Goal: Task Accomplishment & Management: Manage account settings

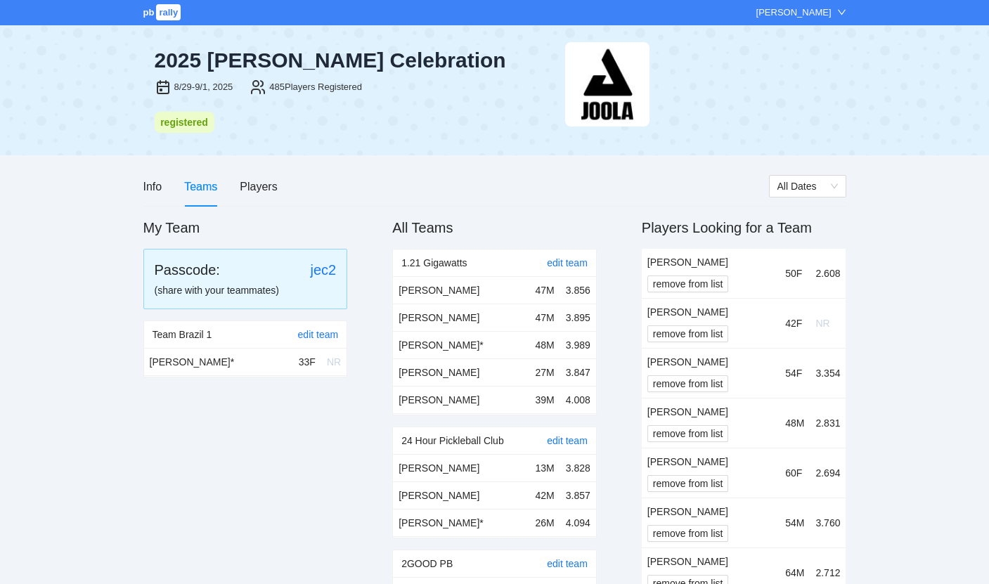
scroll to position [4978, 0]
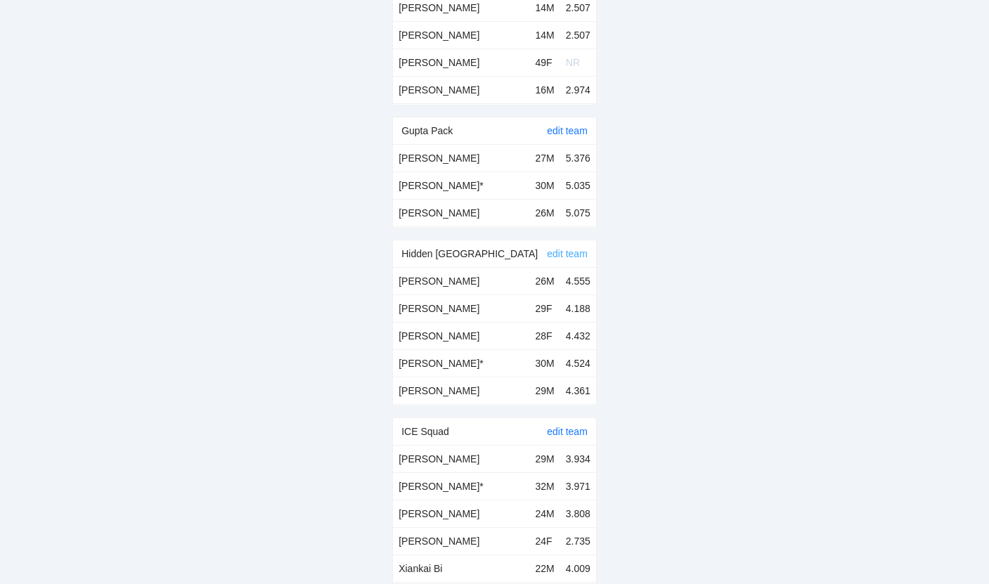
click at [574, 248] on link "edit team" at bounding box center [567, 253] width 41 height 11
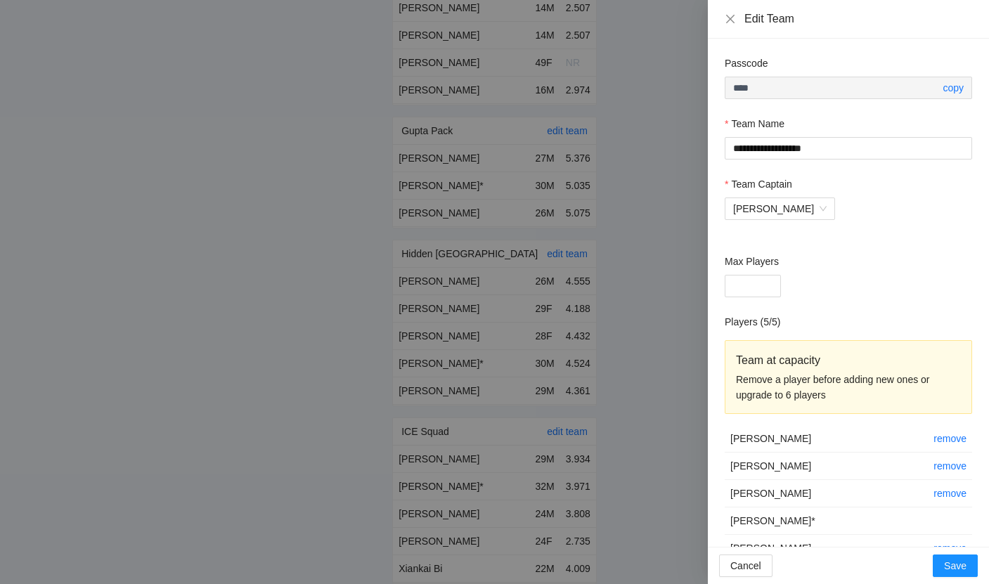
scroll to position [32, 0]
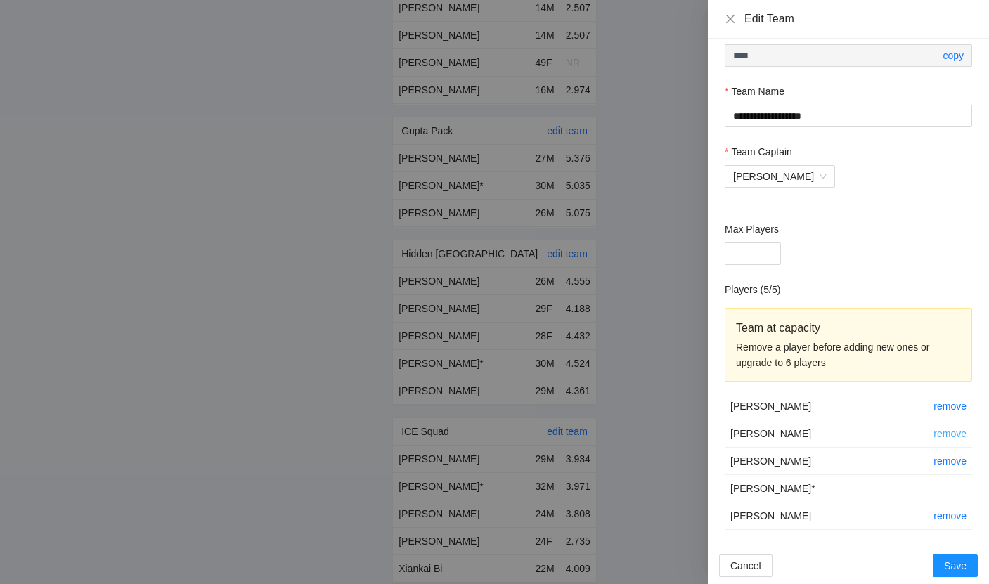
click at [961, 429] on link "remove" at bounding box center [950, 433] width 33 height 11
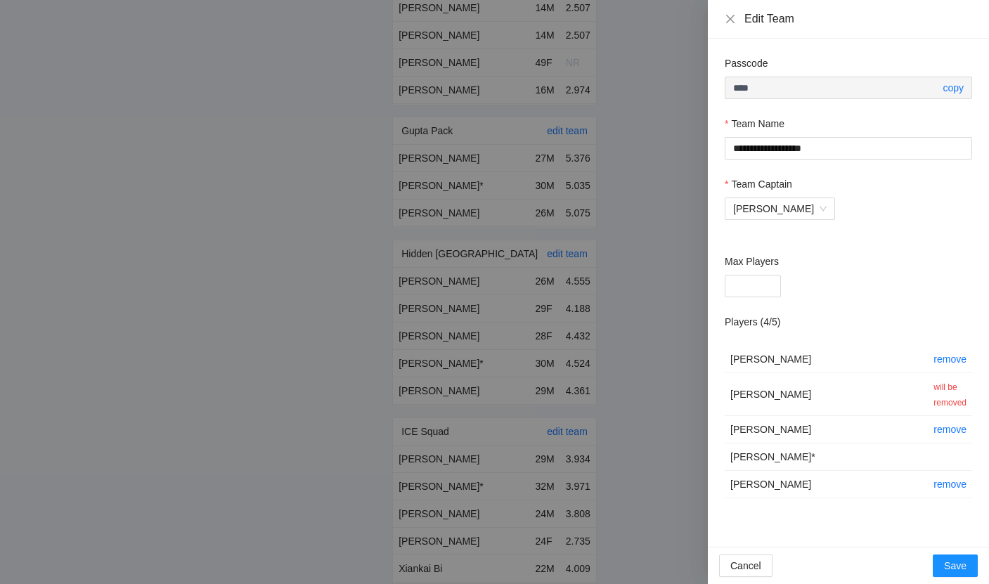
scroll to position [0, 0]
click at [963, 561] on span "Save" at bounding box center [955, 565] width 23 height 15
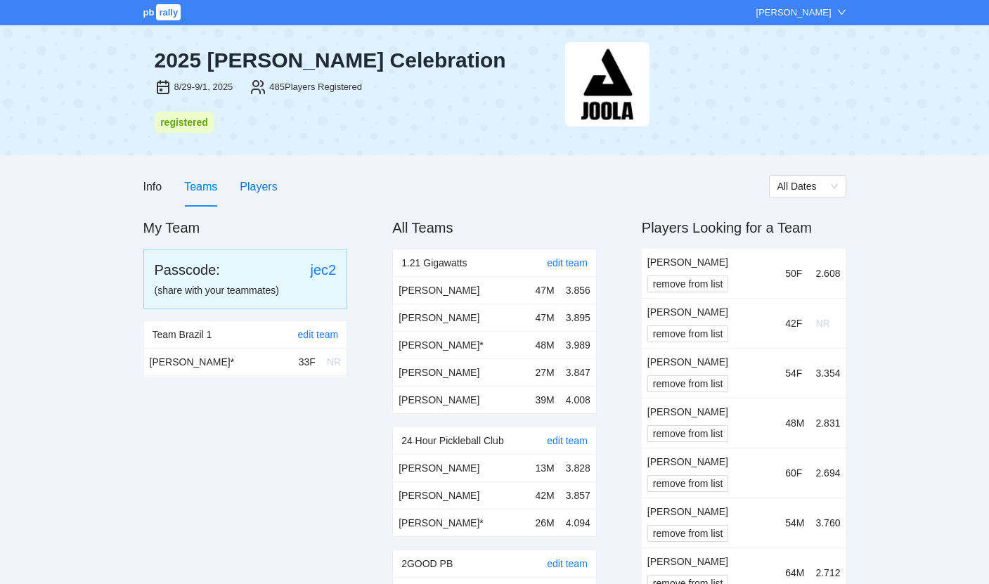
click at [272, 192] on div "Players" at bounding box center [258, 187] width 37 height 18
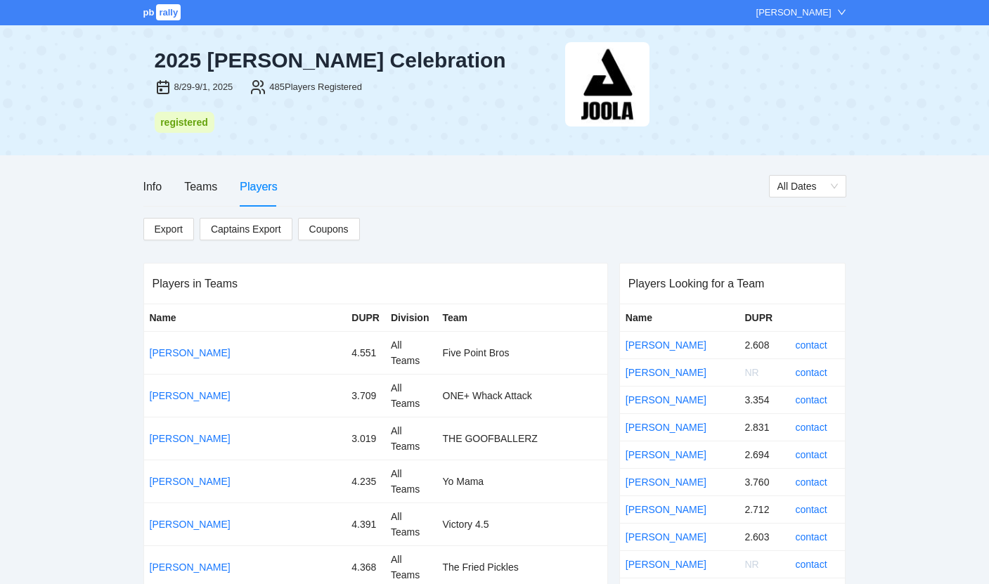
scroll to position [4824, 0]
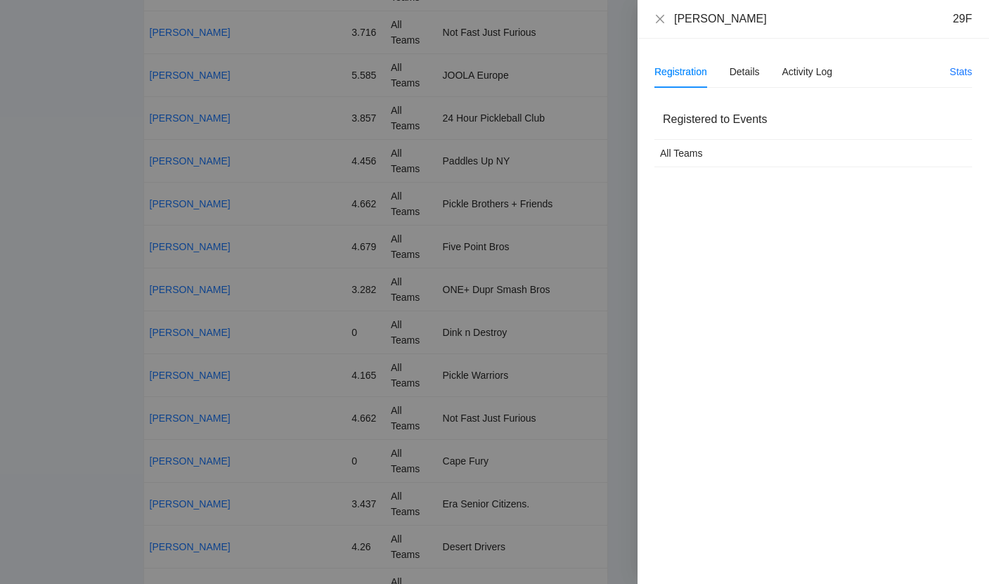
click at [578, 58] on div at bounding box center [494, 292] width 989 height 584
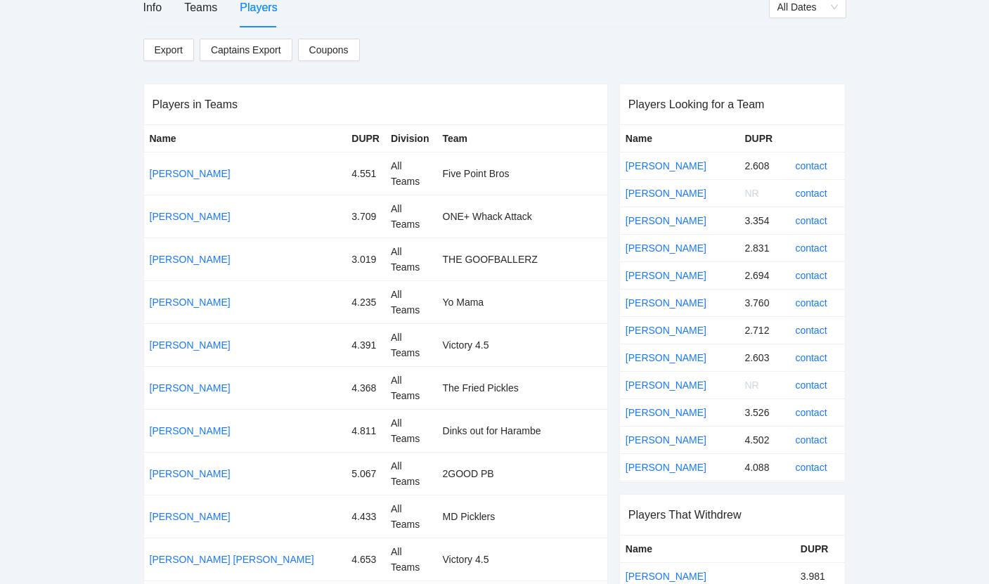
scroll to position [0, 0]
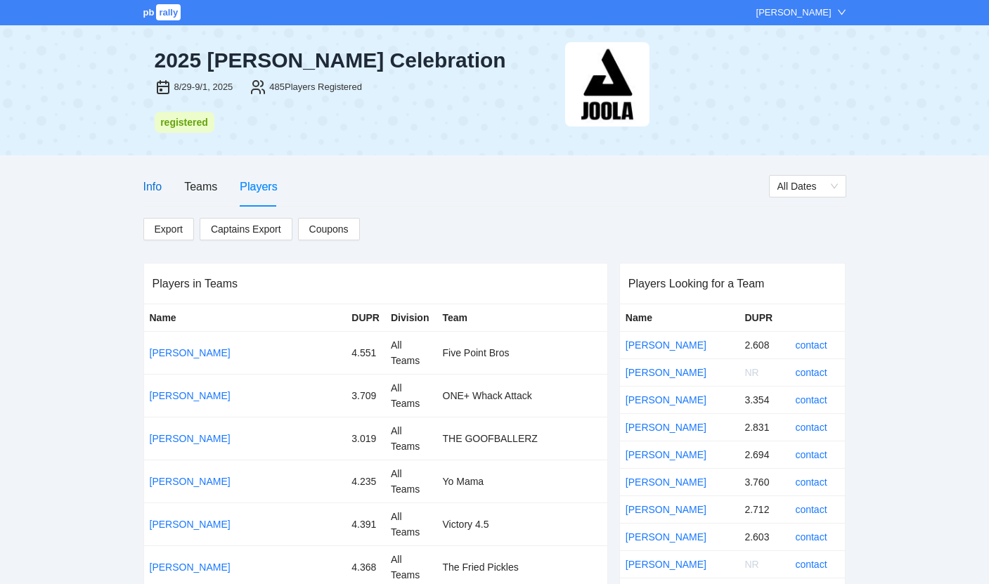
click at [160, 188] on div "Info" at bounding box center [152, 187] width 19 height 18
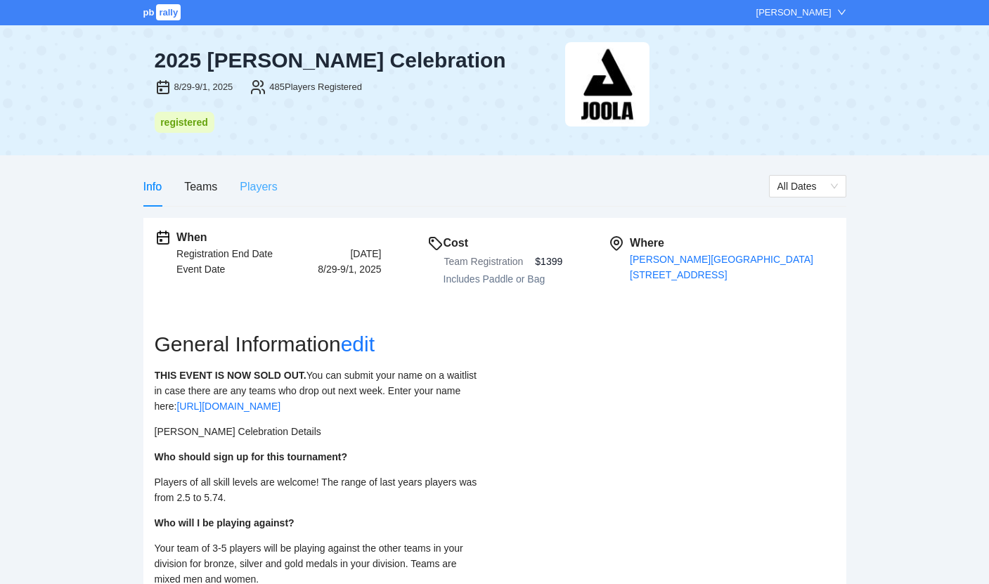
click at [264, 176] on div "Players" at bounding box center [258, 187] width 37 height 40
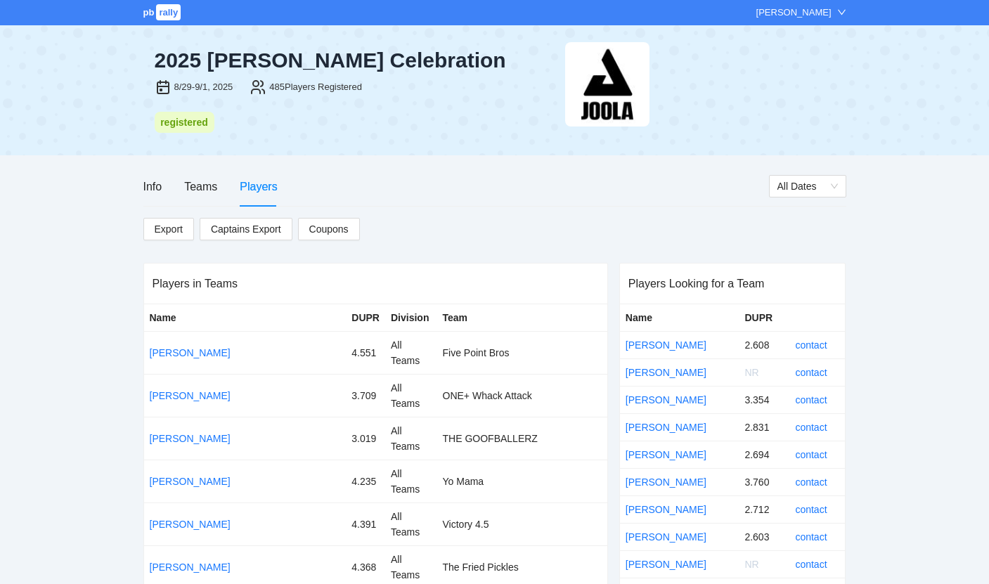
scroll to position [7292, 0]
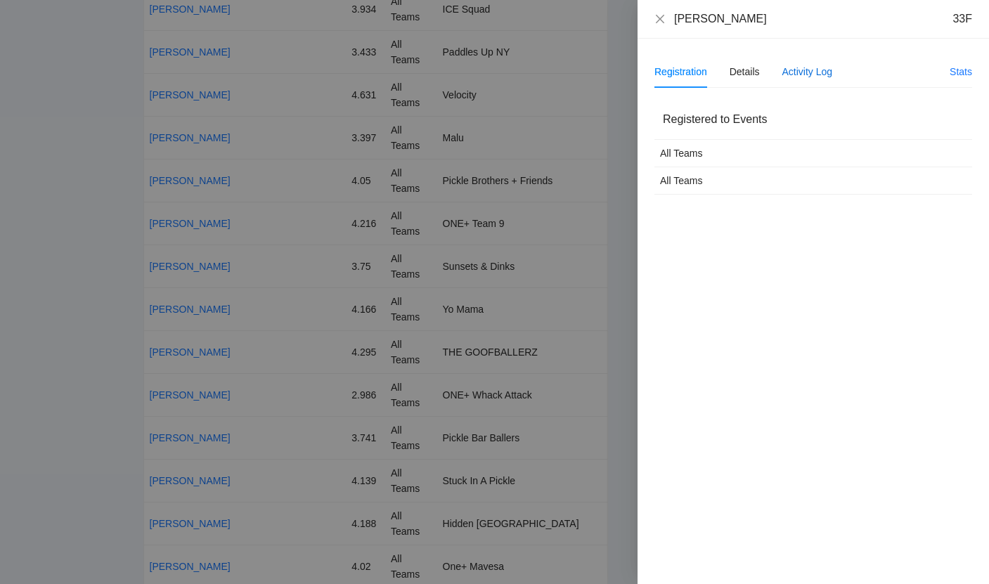
click at [806, 75] on div "Activity Log" at bounding box center [808, 71] width 51 height 15
click at [752, 72] on div "Details" at bounding box center [745, 71] width 30 height 15
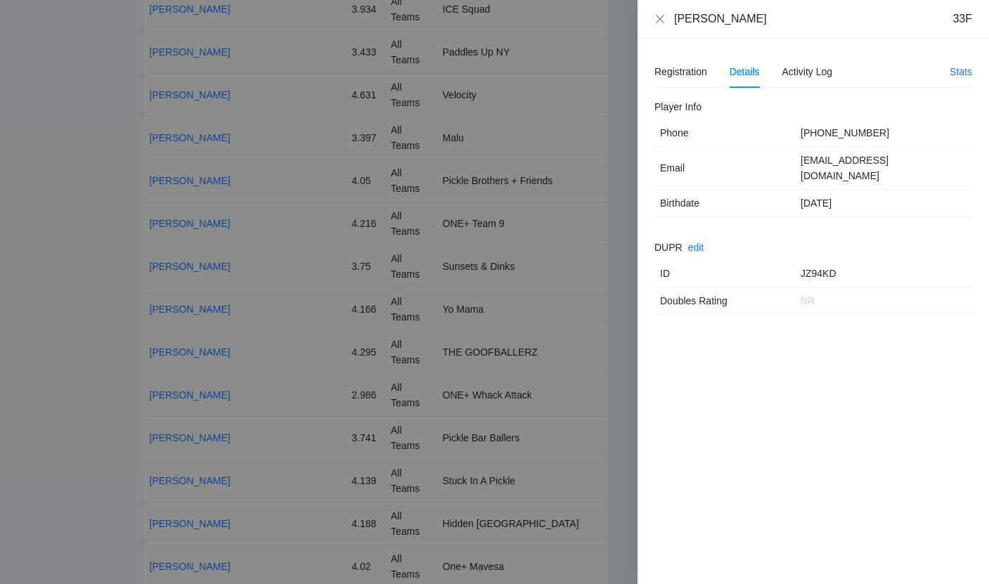
click at [521, 200] on div at bounding box center [494, 292] width 989 height 584
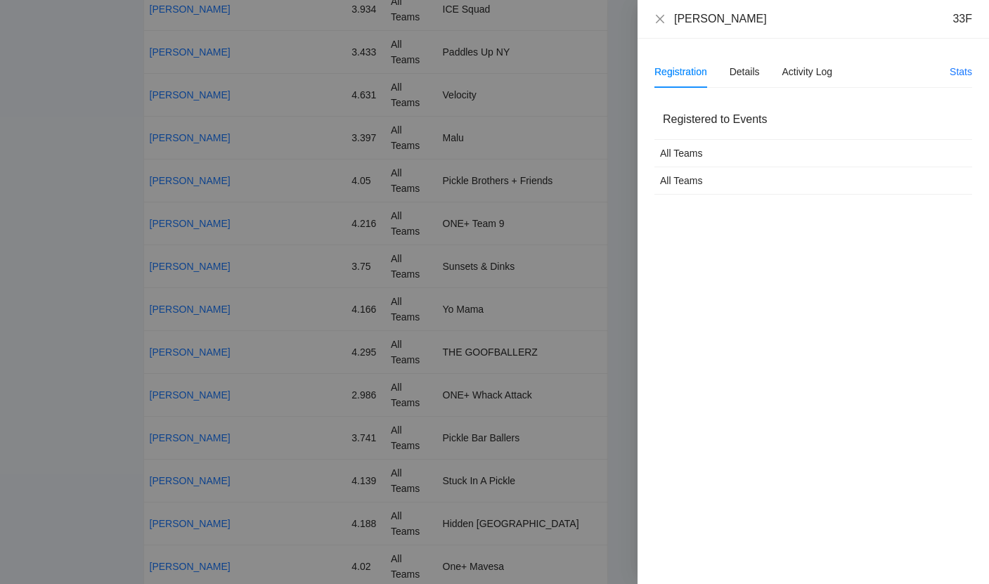
click at [726, 146] on div "All Teams" at bounding box center [786, 153] width 252 height 15
click at [710, 172] on td "All Teams" at bounding box center [786, 180] width 263 height 27
click at [710, 187] on div "All Teams" at bounding box center [786, 180] width 252 height 15
click at [866, 49] on div "Registration Details Activity Log Stats Registered to Events All Teams All Teams" at bounding box center [814, 312] width 352 height 546
click at [740, 63] on div "Details" at bounding box center [745, 72] width 30 height 32
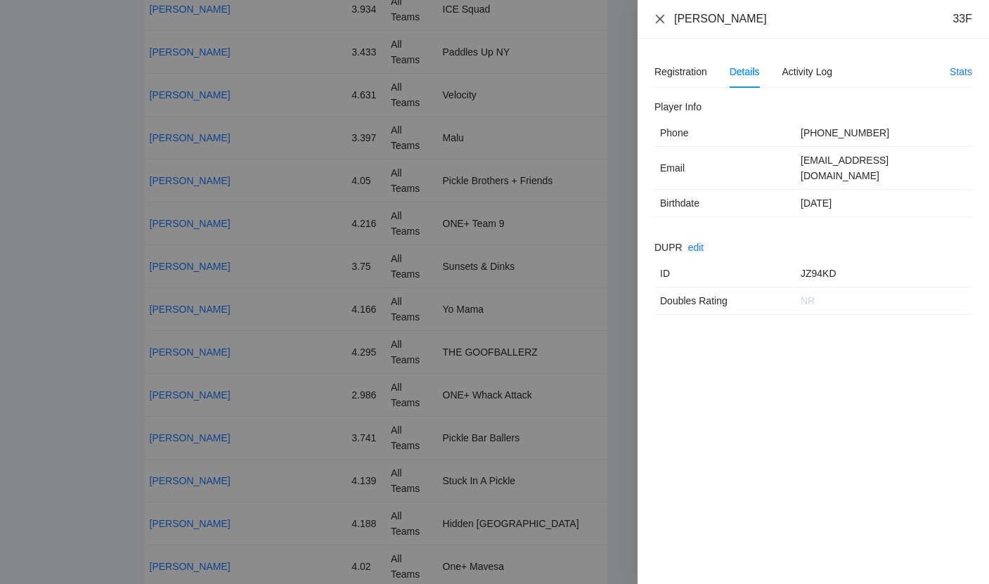
click at [660, 20] on icon "close" at bounding box center [660, 18] width 11 height 11
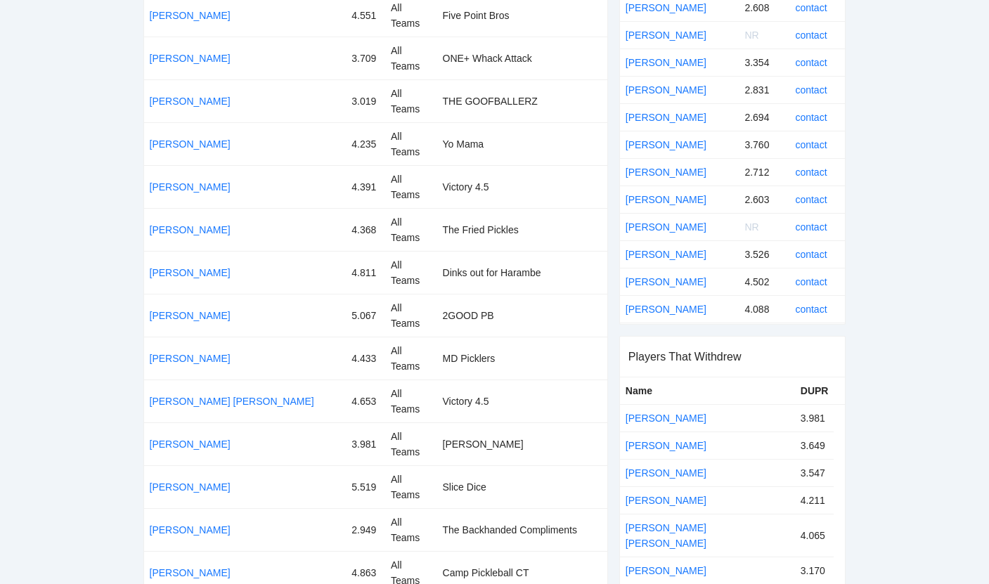
scroll to position [0, 0]
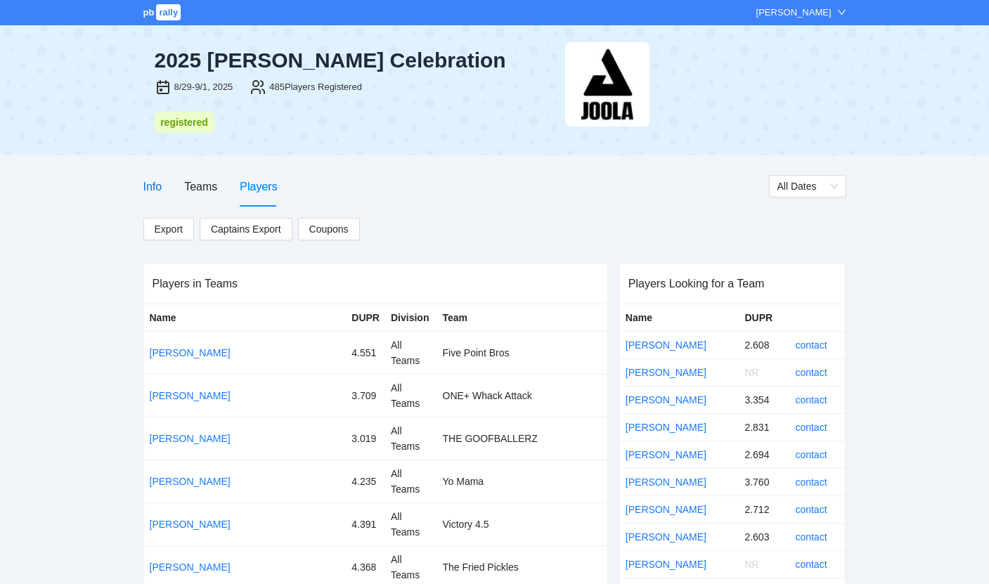
click at [157, 182] on div "Info" at bounding box center [152, 187] width 19 height 18
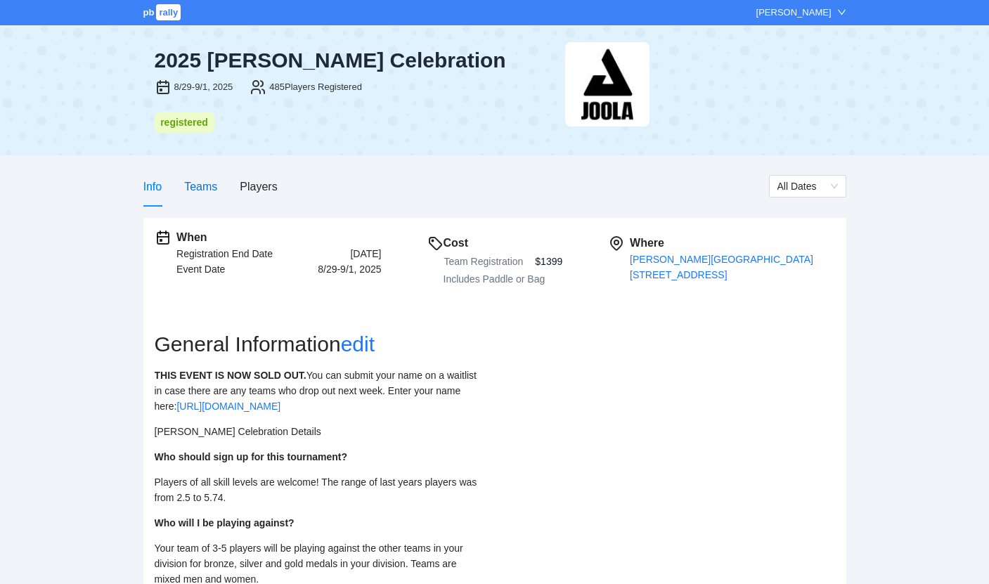
click at [206, 190] on div "Teams" at bounding box center [200, 187] width 33 height 18
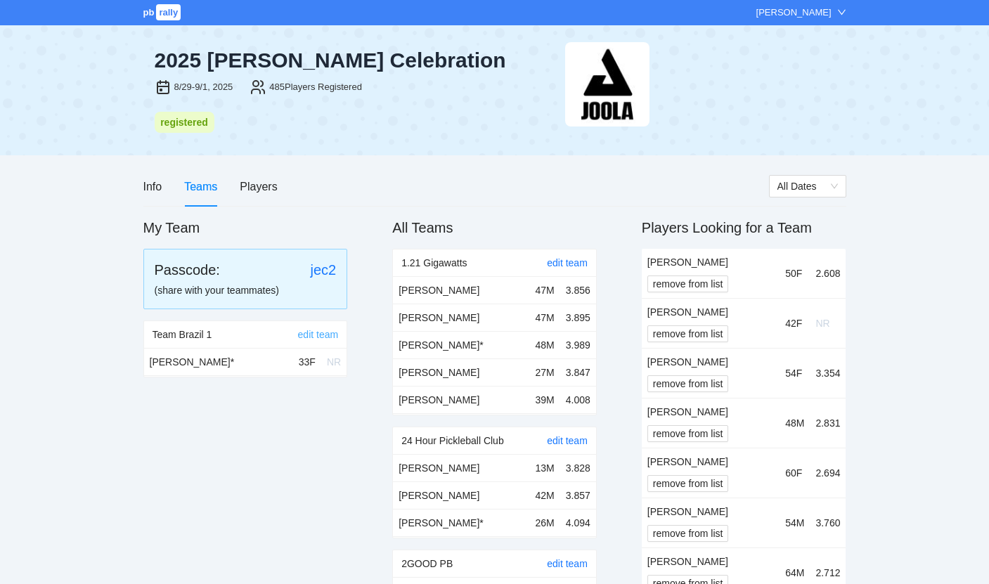
click at [309, 333] on link "edit team" at bounding box center [318, 334] width 41 height 11
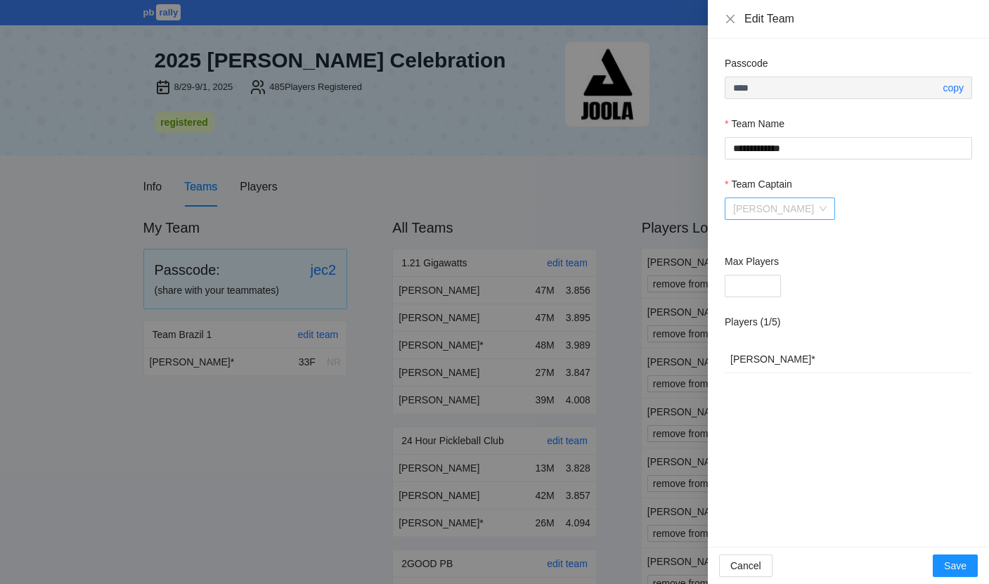
click at [773, 206] on span "[PERSON_NAME]" at bounding box center [780, 208] width 94 height 21
click at [876, 213] on div "[PERSON_NAME]" at bounding box center [849, 209] width 248 height 23
click at [733, 23] on icon "close" at bounding box center [730, 18] width 11 height 11
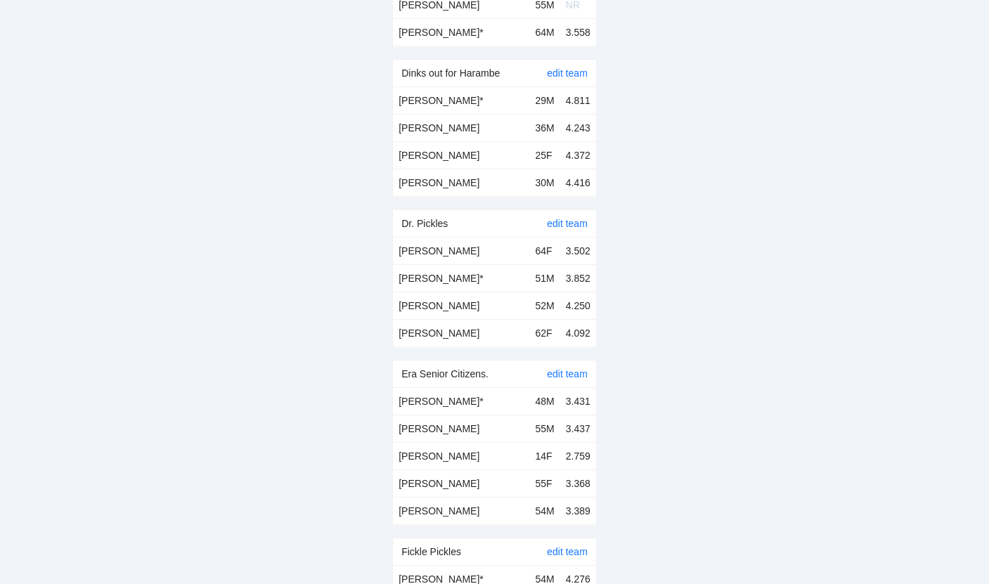
scroll to position [3500, 0]
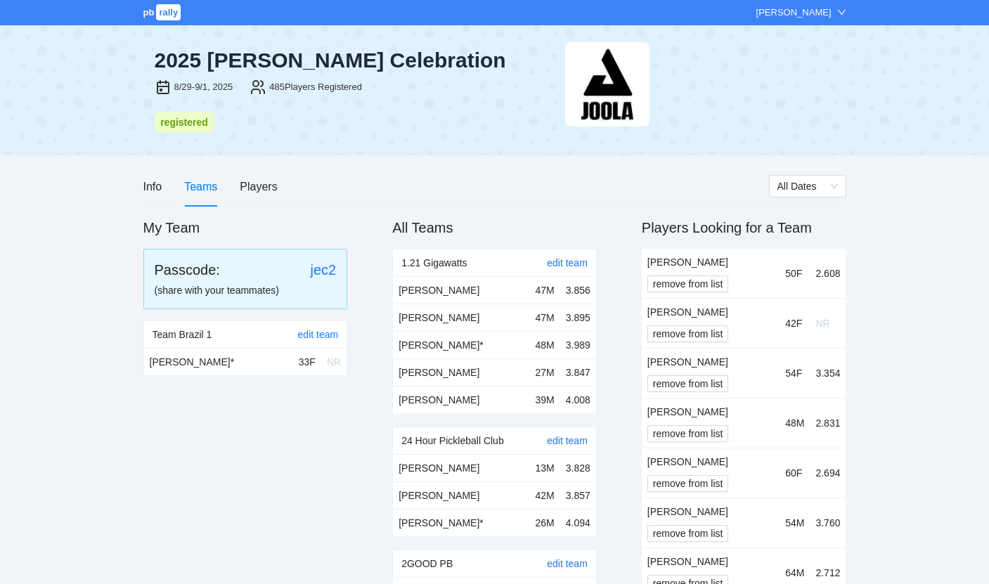
scroll to position [4978, 0]
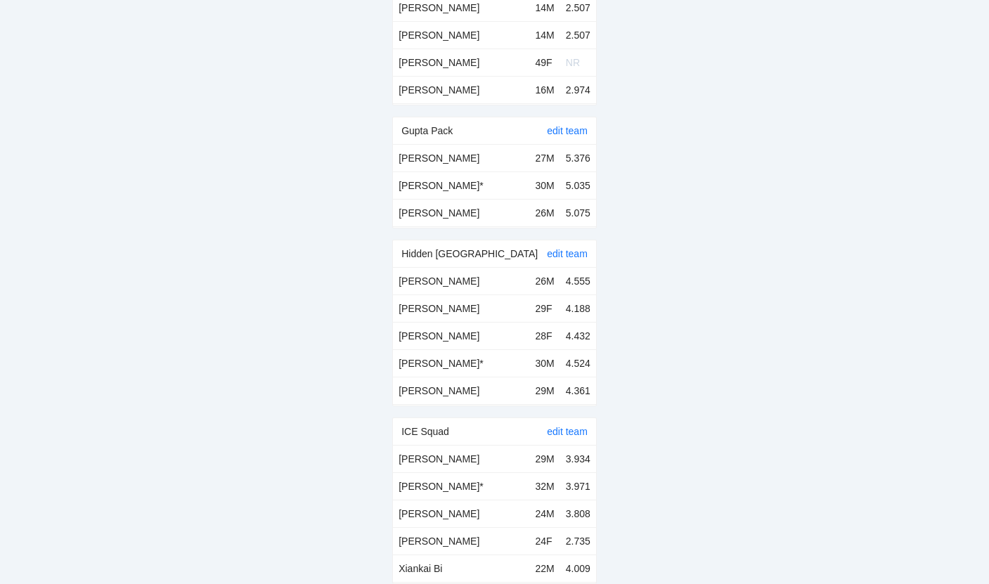
click at [567, 248] on link "edit team" at bounding box center [567, 253] width 41 height 11
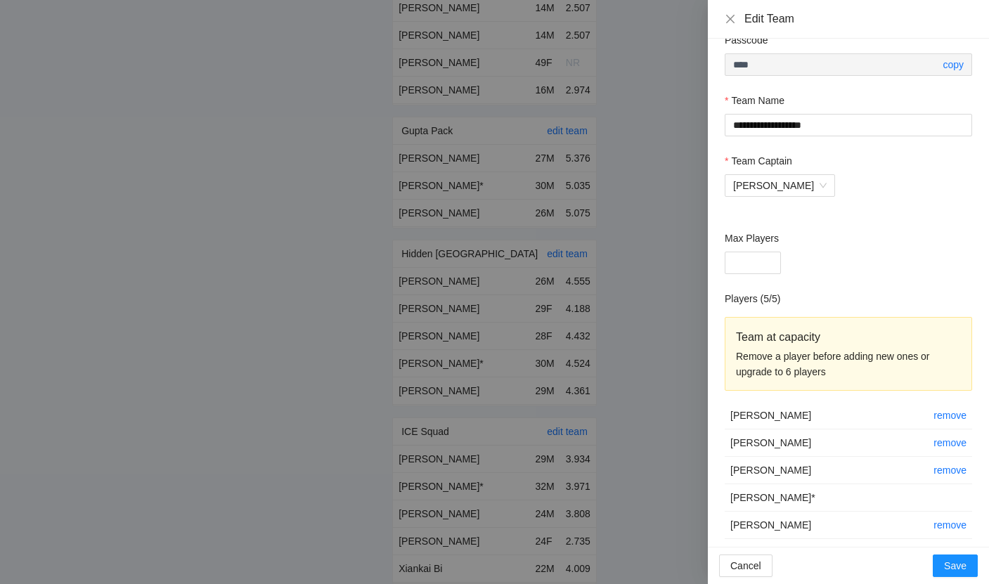
scroll to position [32, 0]
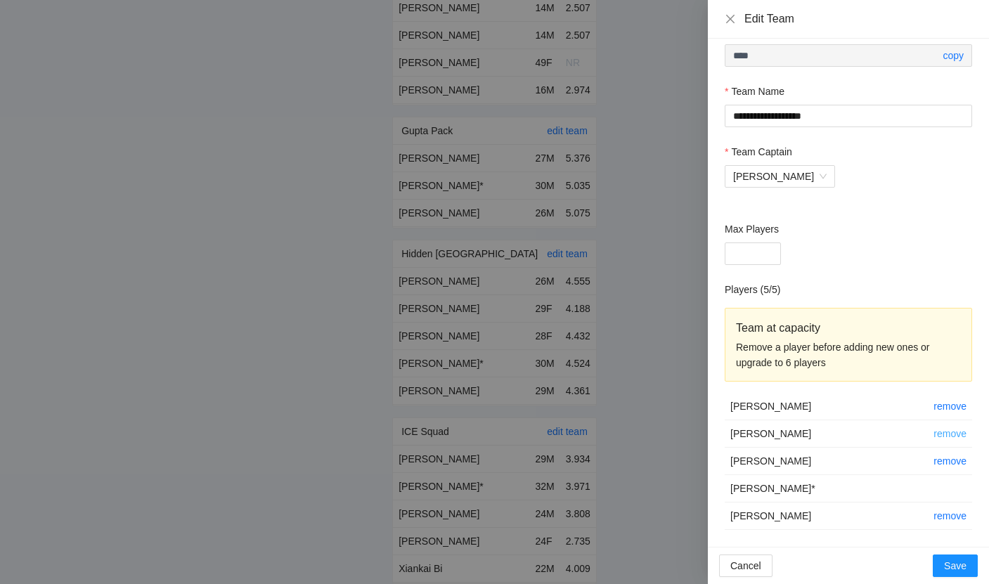
click at [942, 435] on link "remove" at bounding box center [950, 433] width 33 height 11
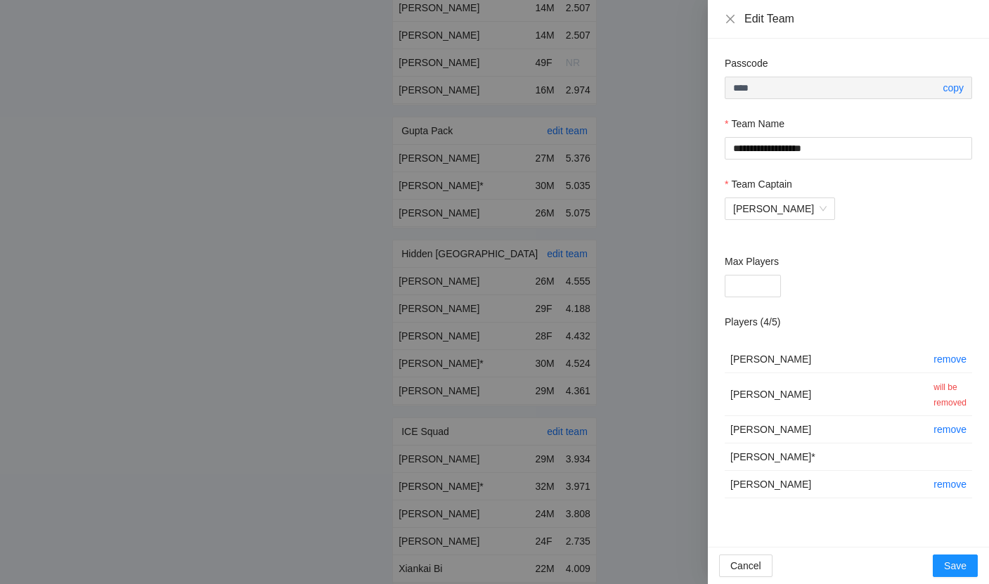
scroll to position [0, 0]
click at [953, 562] on span "Save" at bounding box center [955, 565] width 23 height 15
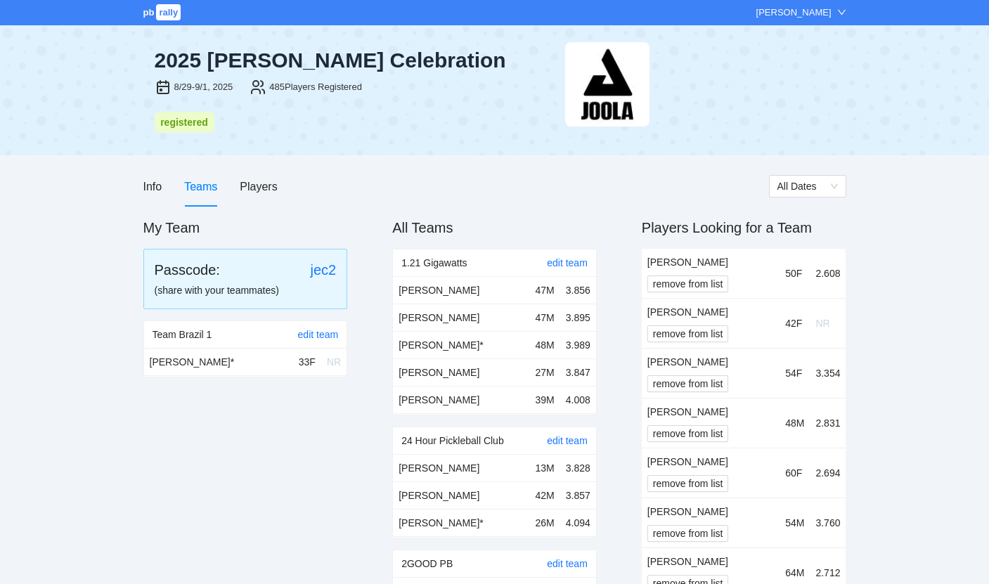
scroll to position [4978, 0]
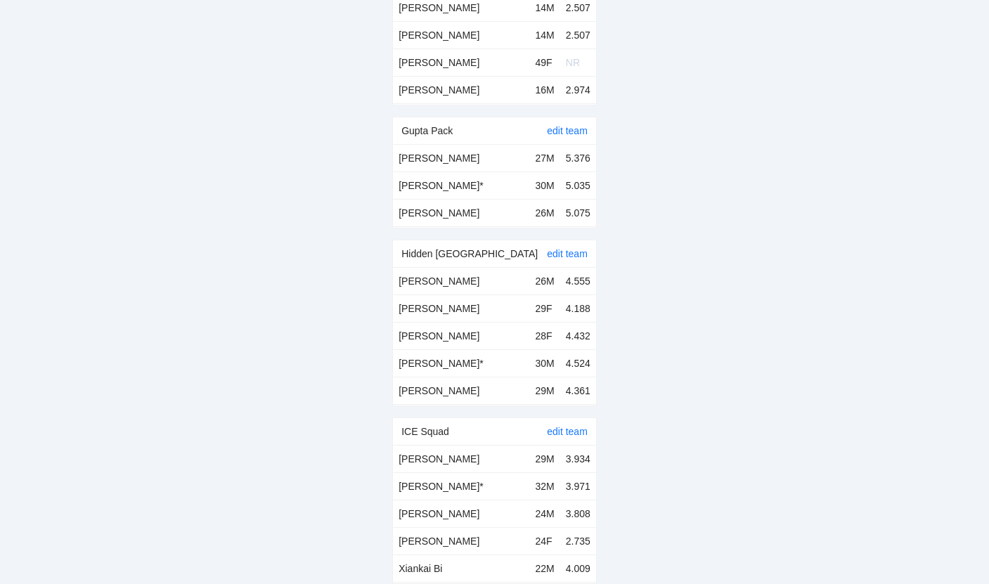
click at [585, 244] on div "edit team" at bounding box center [567, 253] width 41 height 27
click at [576, 248] on link "edit team" at bounding box center [567, 253] width 41 height 11
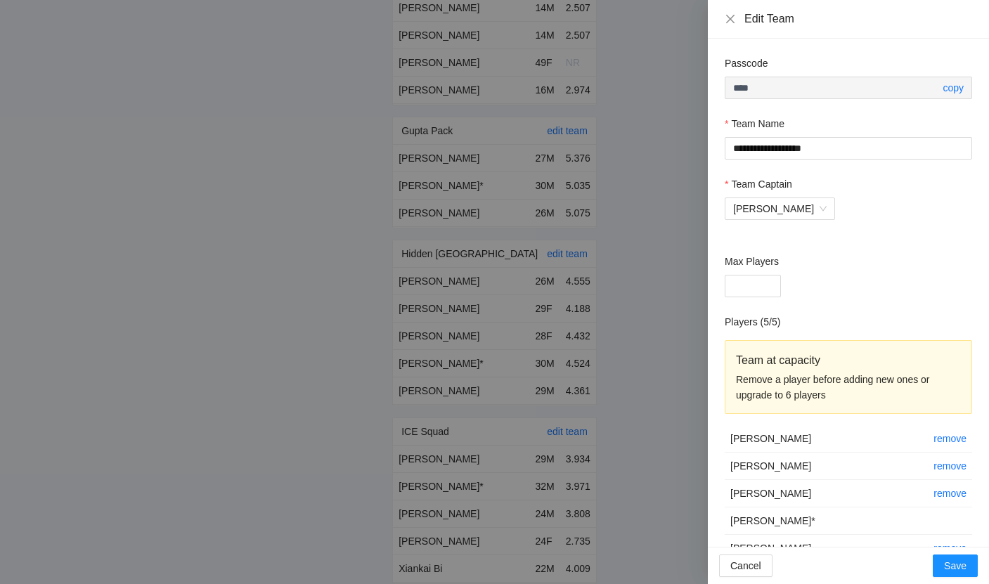
scroll to position [32, 0]
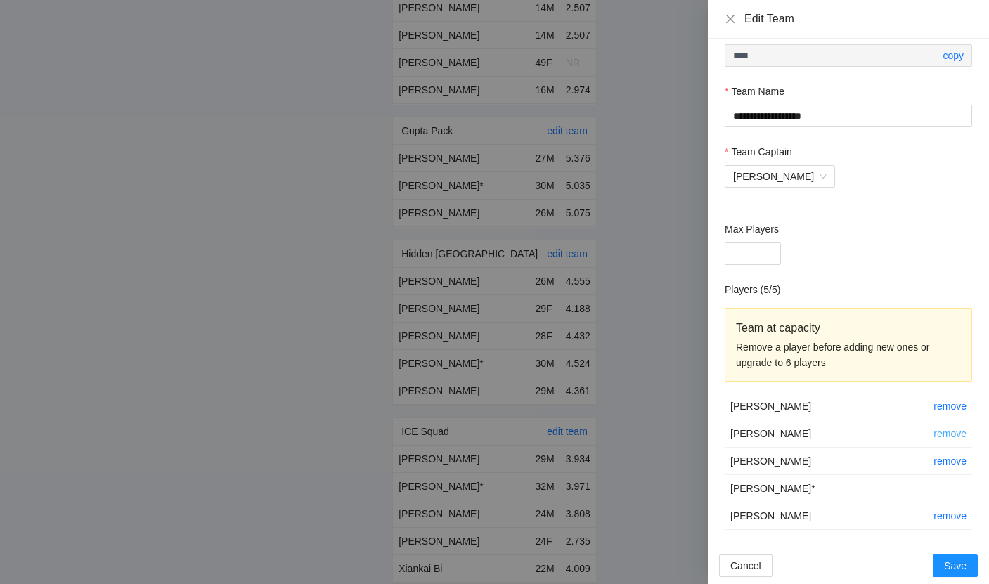
click at [961, 436] on link "remove" at bounding box center [950, 433] width 33 height 11
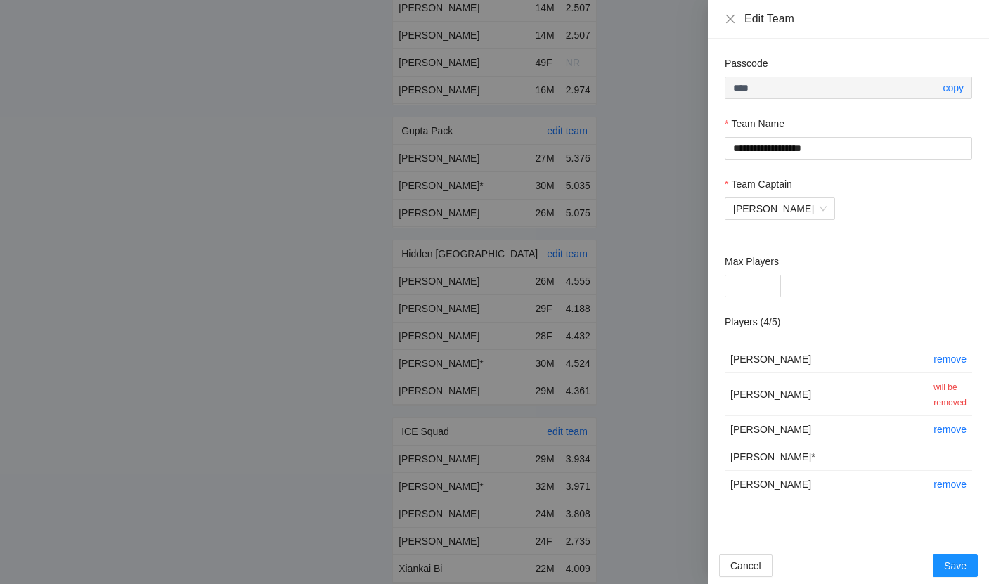
scroll to position [0, 0]
click at [948, 567] on span "Save" at bounding box center [955, 565] width 23 height 15
click at [968, 566] on button "Save" at bounding box center [955, 566] width 45 height 23
click at [968, 566] on button "Save" at bounding box center [948, 566] width 60 height 23
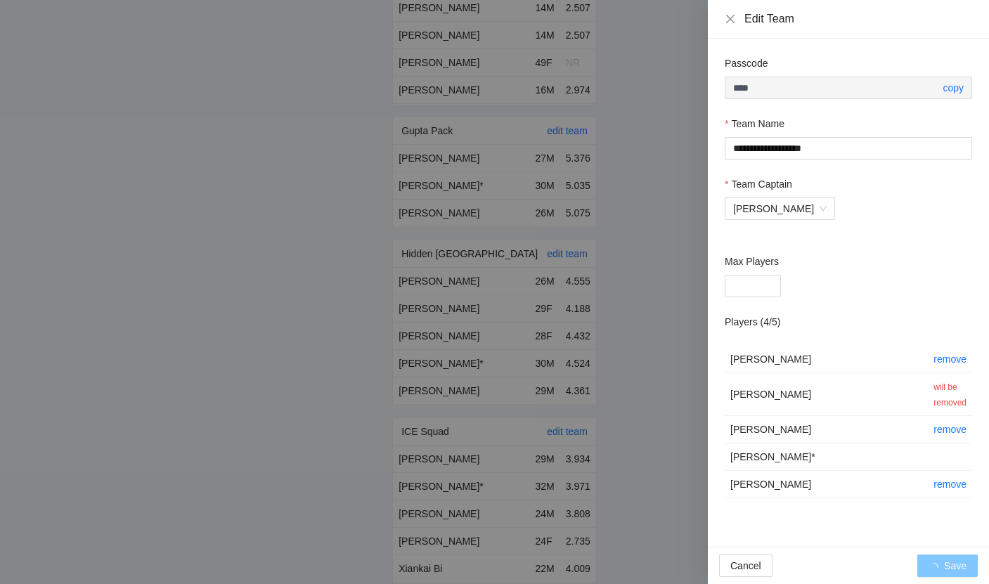
click at [968, 566] on button "Save" at bounding box center [948, 566] width 60 height 23
click at [968, 566] on button "Save" at bounding box center [955, 566] width 45 height 23
click at [956, 567] on span "Save" at bounding box center [955, 565] width 23 height 15
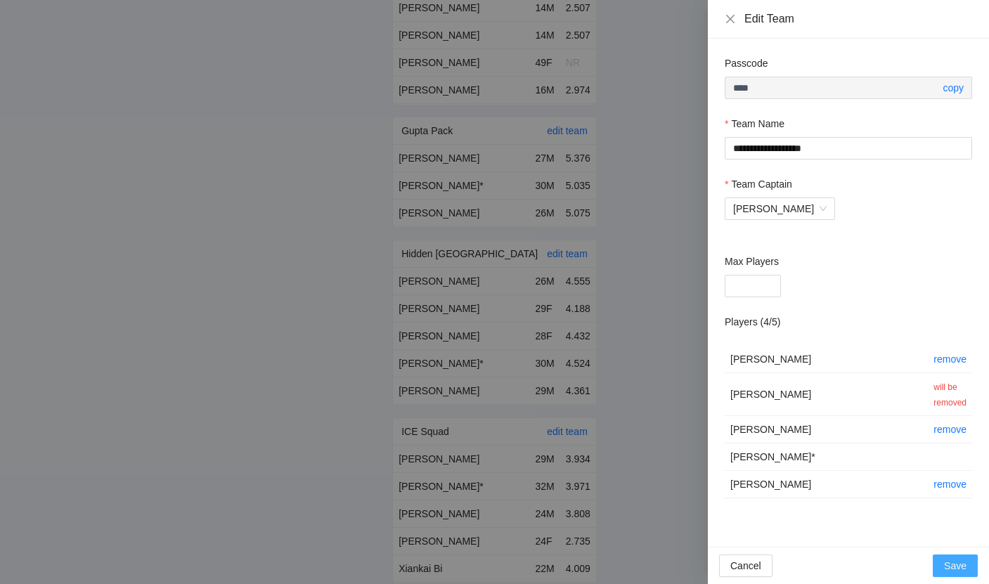
click at [956, 567] on span "Save" at bounding box center [955, 565] width 23 height 15
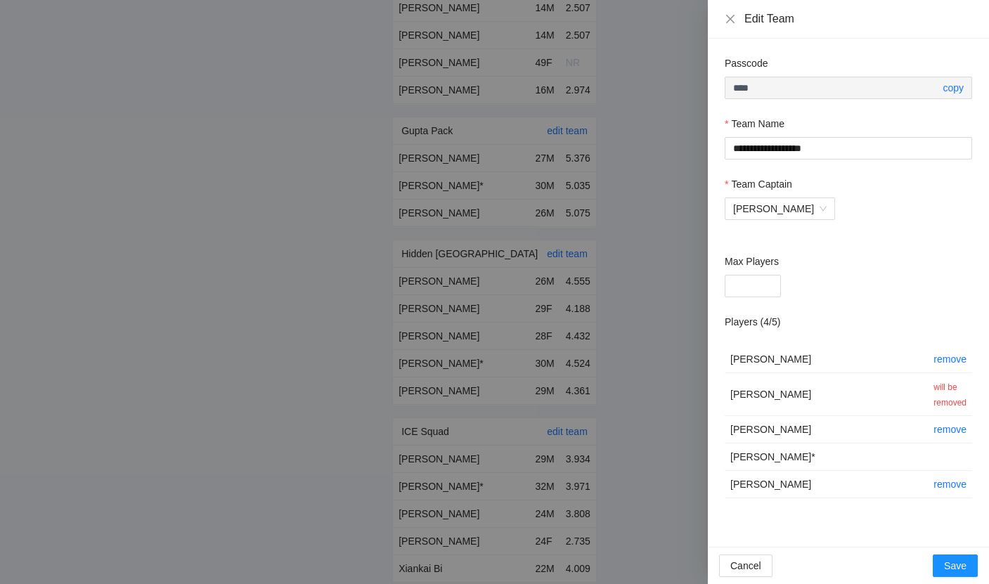
click at [938, 390] on span "will be removed" at bounding box center [950, 395] width 33 height 25
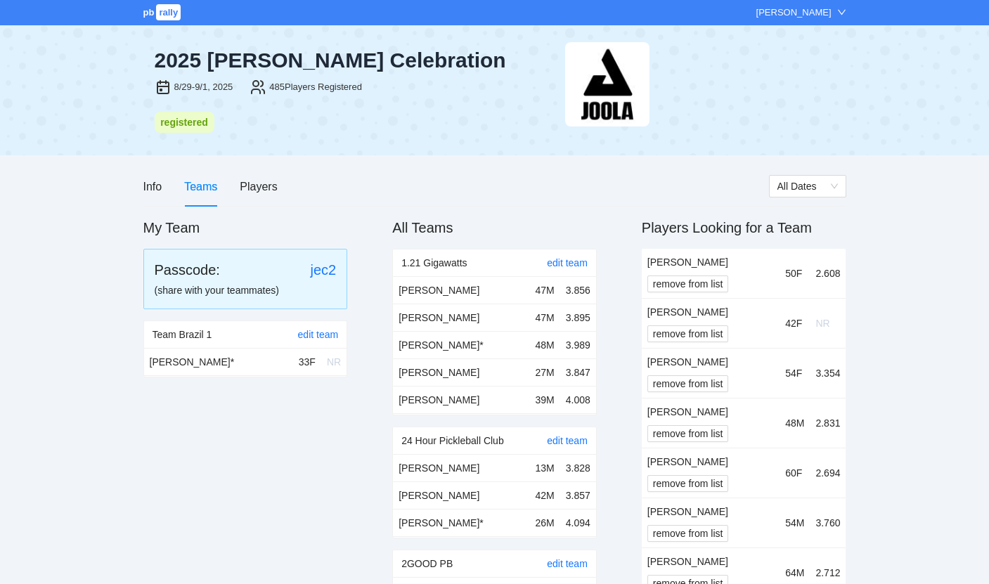
click at [788, 8] on div "[PERSON_NAME]" at bounding box center [794, 13] width 75 height 14
click at [705, 119] on div at bounding box center [705, 84] width 281 height 84
click at [274, 179] on div "Players" at bounding box center [258, 187] width 37 height 18
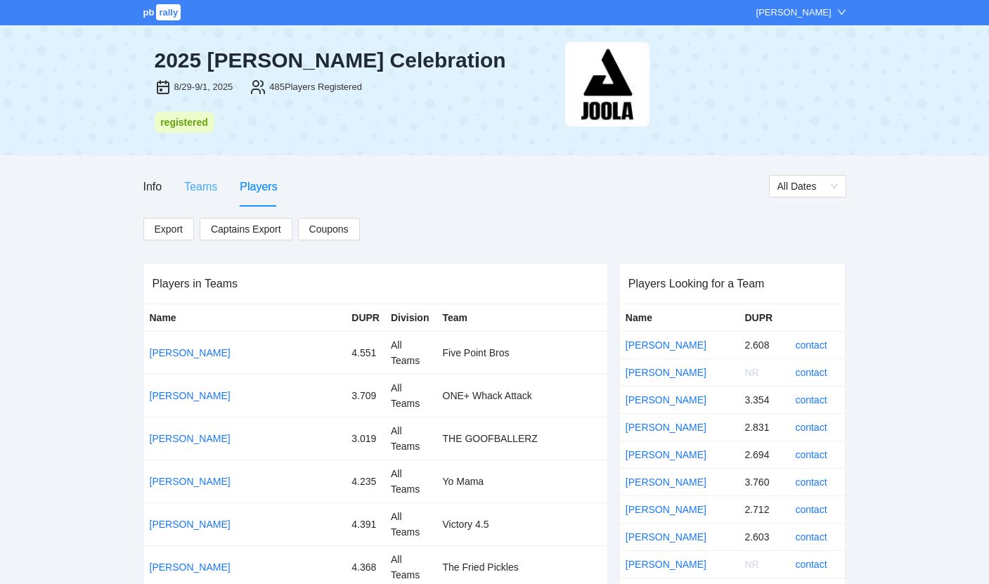
click at [206, 196] on div "Teams" at bounding box center [200, 187] width 33 height 40
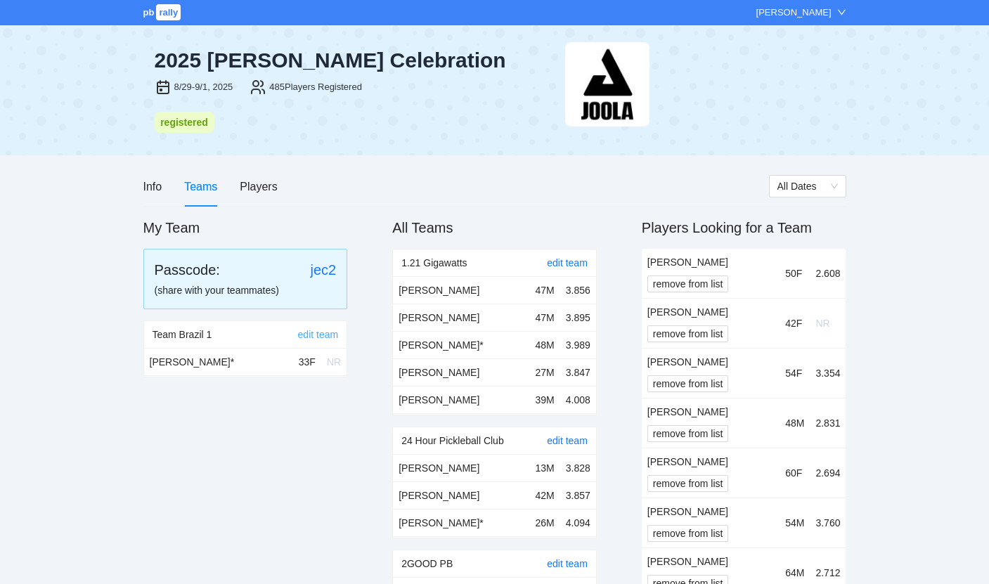
click at [328, 333] on link "edit team" at bounding box center [318, 334] width 41 height 11
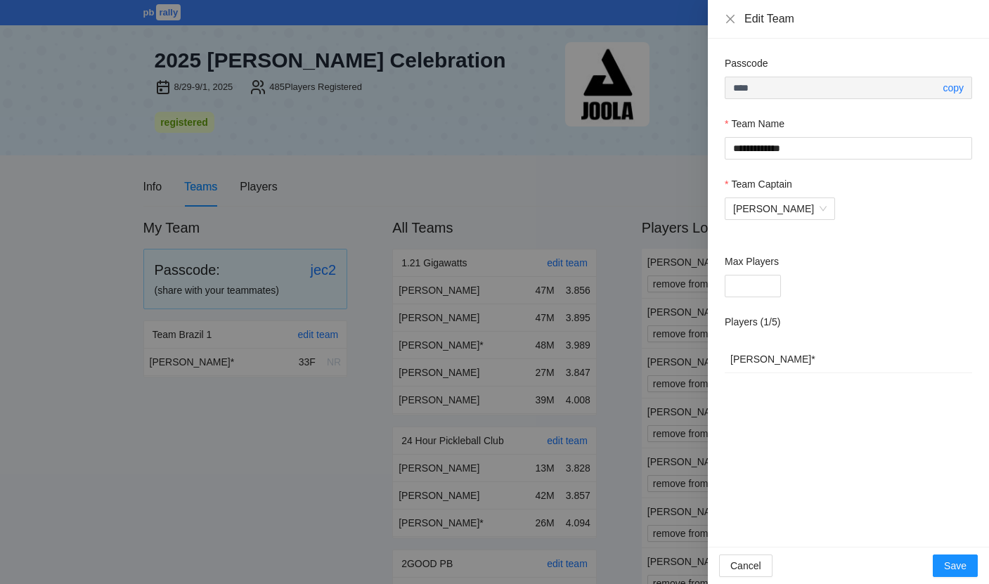
click at [555, 194] on div at bounding box center [494, 292] width 989 height 584
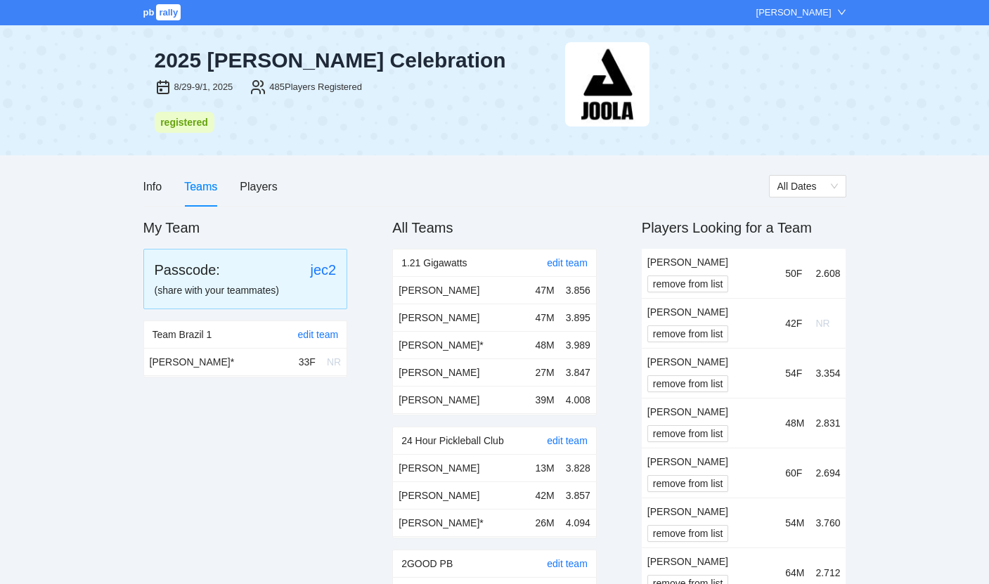
scroll to position [4923, 0]
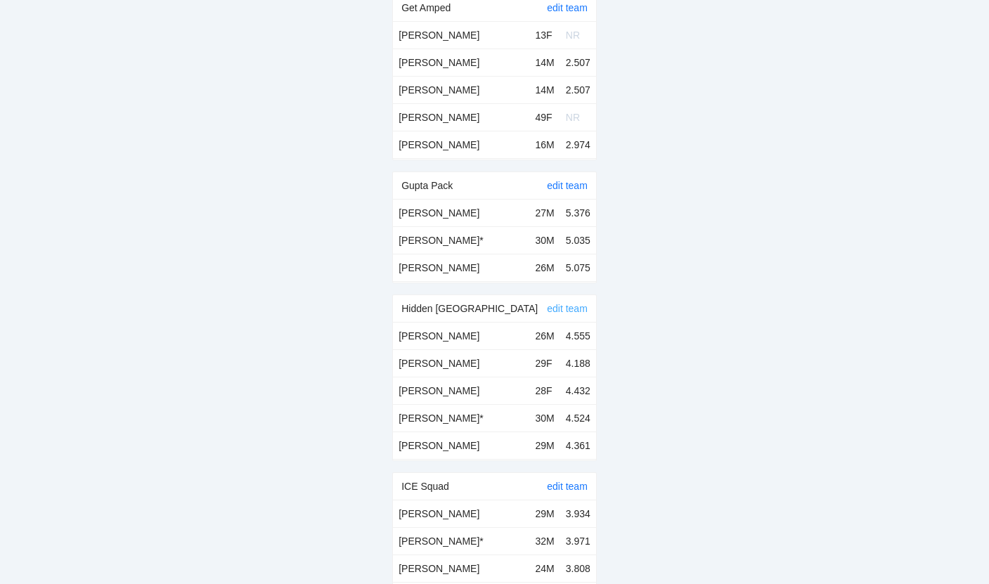
click at [563, 303] on link "edit team" at bounding box center [567, 308] width 41 height 11
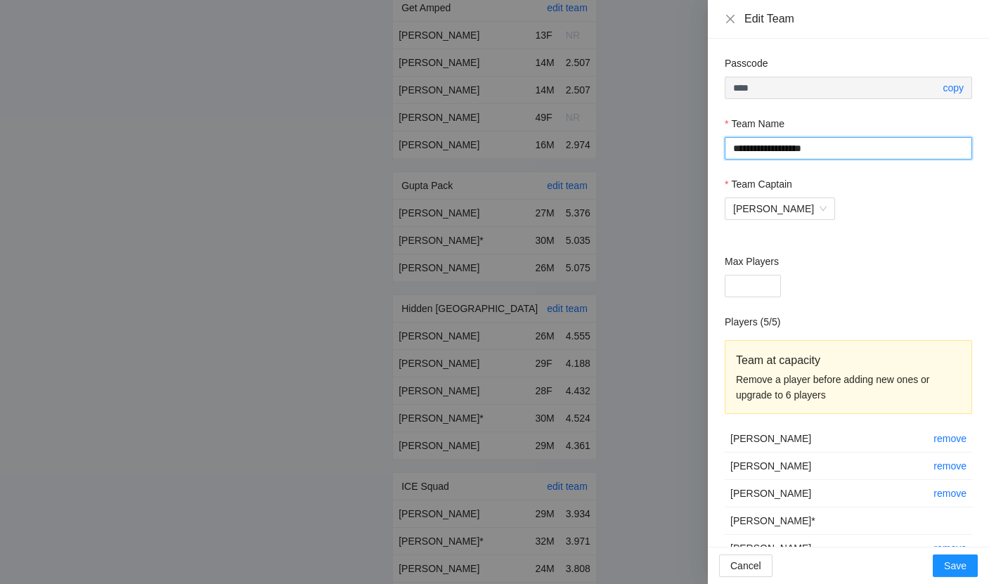
click at [839, 144] on input "**********" at bounding box center [849, 148] width 248 height 23
click at [575, 255] on div at bounding box center [494, 292] width 989 height 584
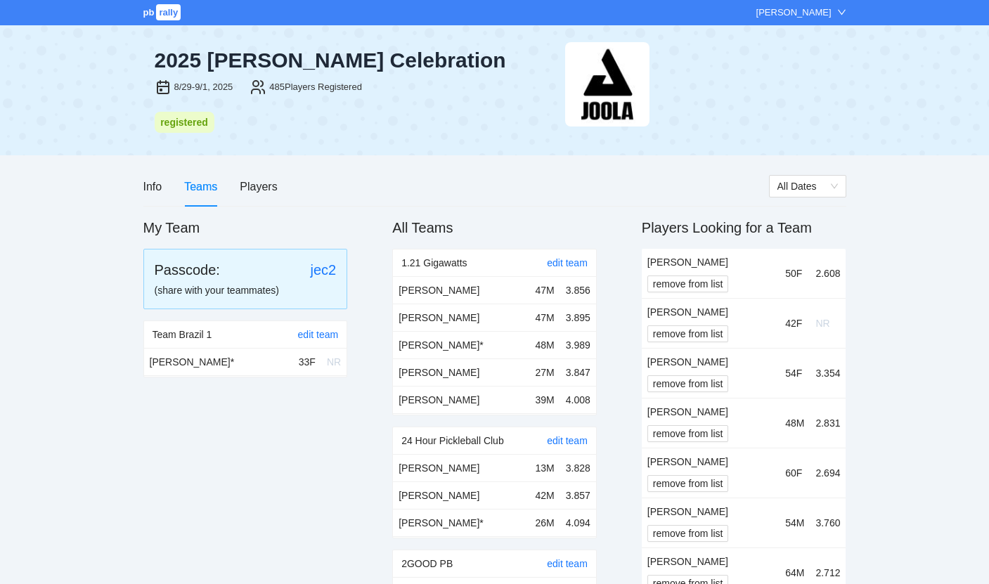
scroll to position [8316, 0]
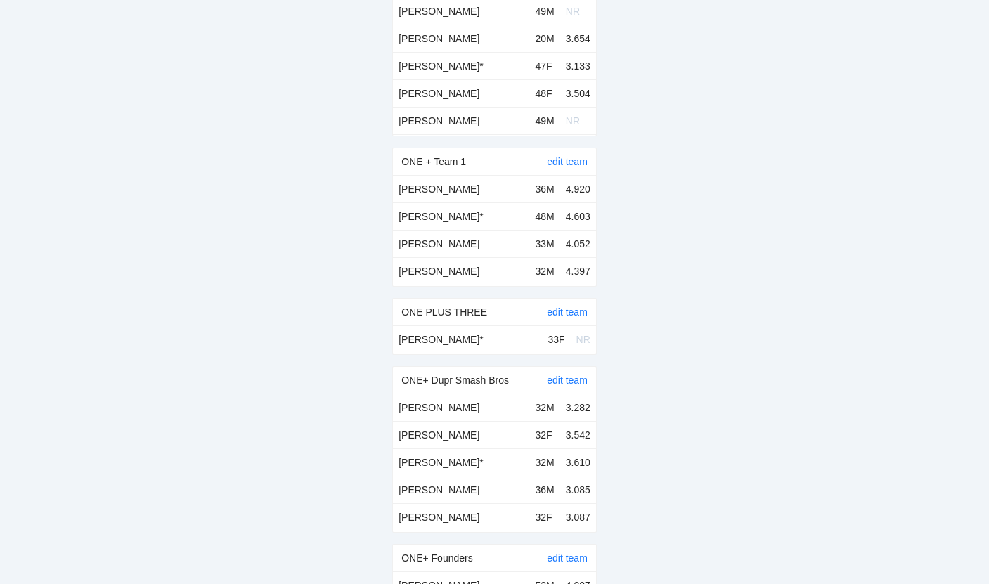
click at [451, 299] on div "ONE PLUS THREE" at bounding box center [474, 312] width 146 height 27
copy div "ONE PLUS THREE"
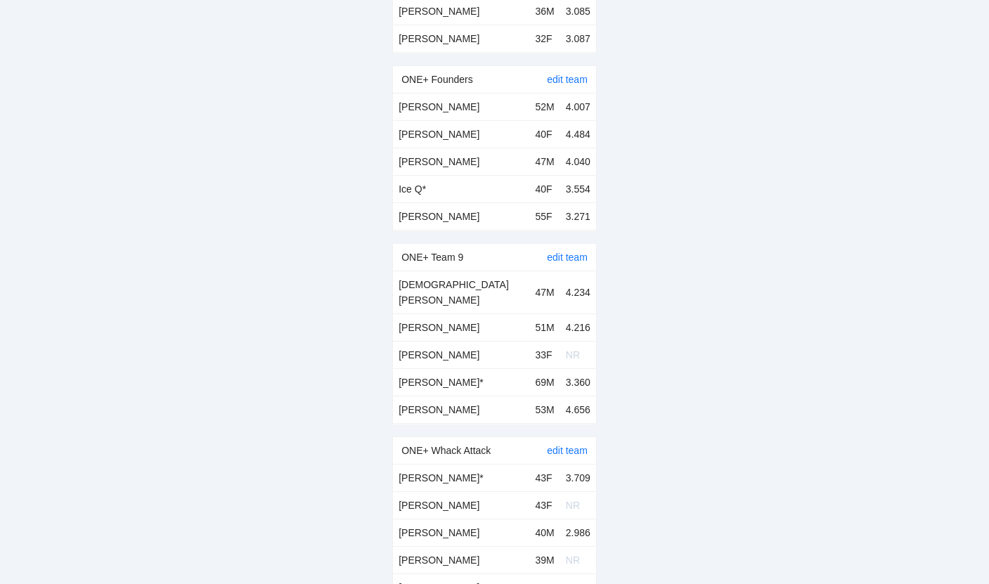
click at [458, 244] on div "ONE+ Team 9" at bounding box center [474, 257] width 146 height 27
copy div "ONE+ Team 9"
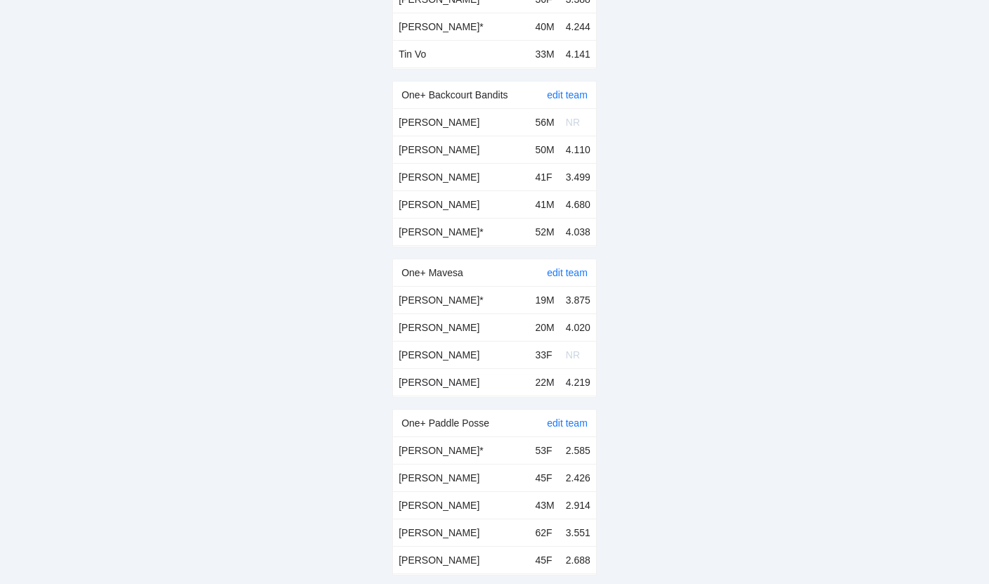
click at [449, 341] on td "[PERSON_NAME]" at bounding box center [461, 354] width 136 height 27
copy td "[PERSON_NAME]"
click at [444, 259] on div "One+ Mavesa" at bounding box center [474, 272] width 146 height 27
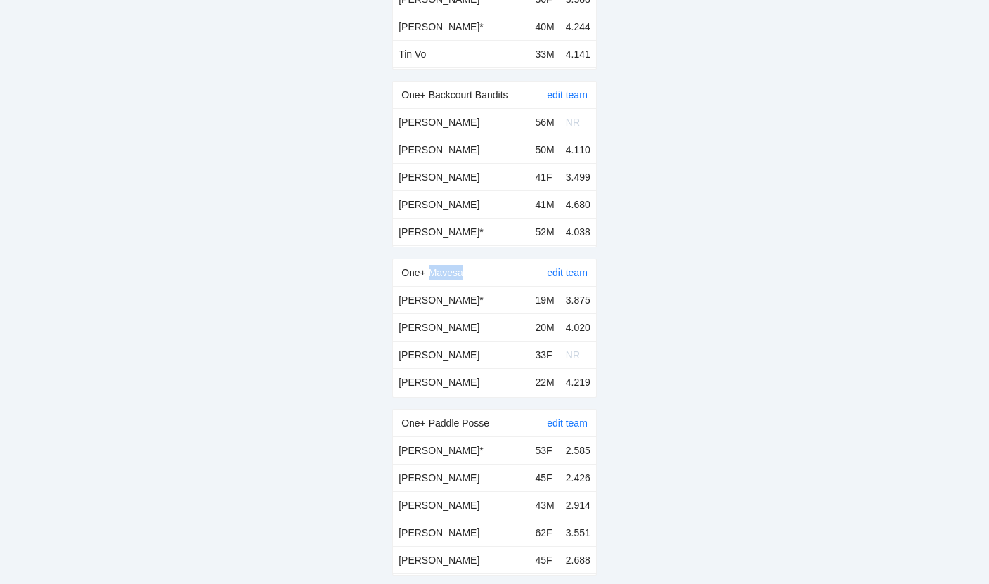
click at [444, 259] on div "One+ Mavesa" at bounding box center [474, 272] width 146 height 27
copy div "One+ Mavesa"
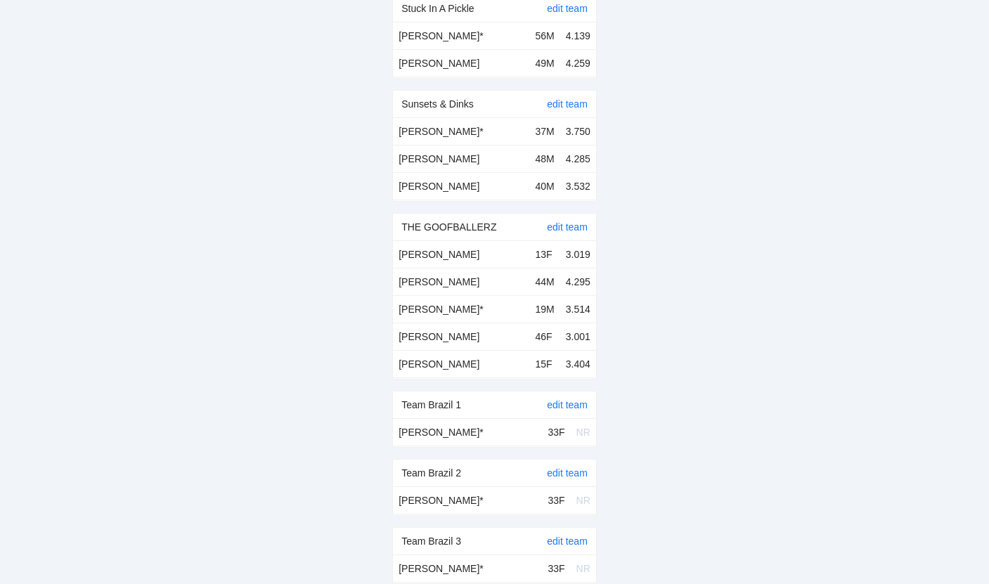
click at [453, 392] on div "Team Brazil 1" at bounding box center [474, 405] width 146 height 27
copy div "Team Brazil 1"
click at [457, 460] on div "Team Brazil 2" at bounding box center [474, 473] width 146 height 27
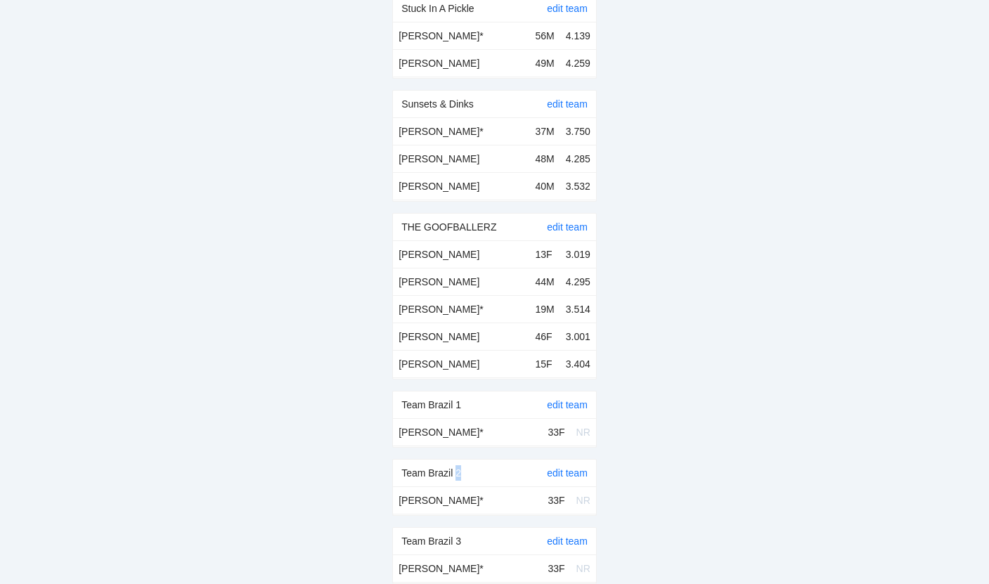
click at [457, 460] on div "Team Brazil 2" at bounding box center [474, 473] width 146 height 27
copy div "Team Brazil 2"
click at [465, 528] on div "Team Brazil 3" at bounding box center [474, 541] width 146 height 27
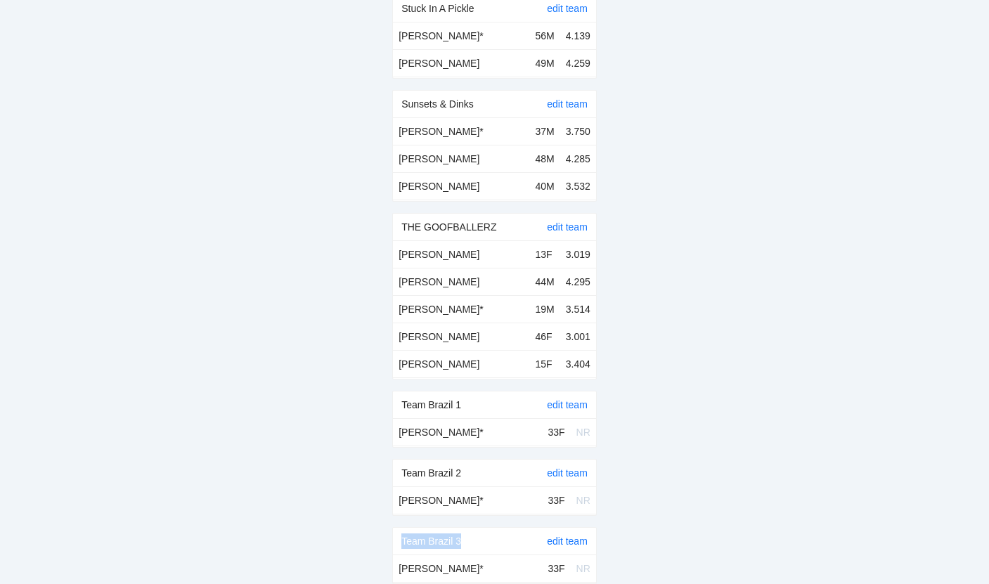
click at [465, 528] on div "Team Brazil 3" at bounding box center [474, 541] width 146 height 27
copy div "Team Brazil 3"
